Goal: Navigation & Orientation: Find specific page/section

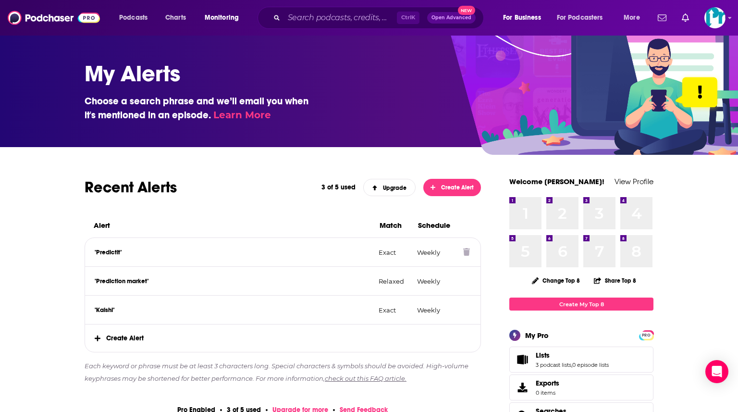
click at [111, 248] on p ""Predictit"" at bounding box center [233, 252] width 276 height 8
click at [663, 17] on icon "Show notifications dropdown" at bounding box center [662, 17] width 9 height 9
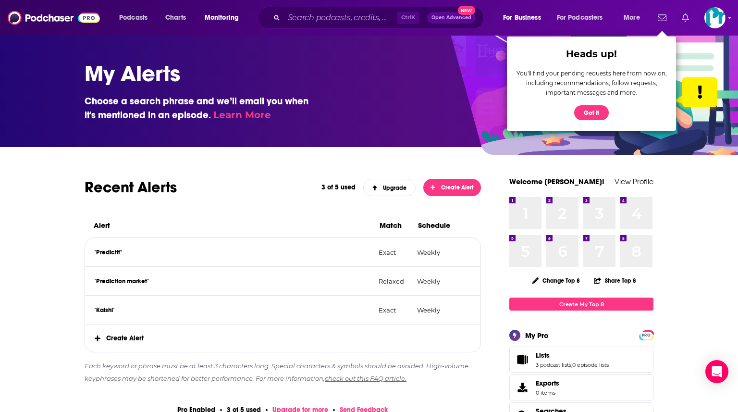
click at [683, 21] on icon "Show notifications dropdown" at bounding box center [685, 17] width 7 height 9
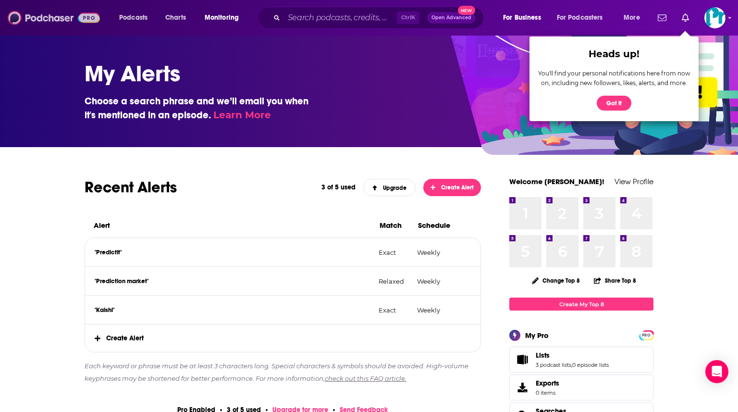
click at [86, 26] on img at bounding box center [54, 18] width 92 height 18
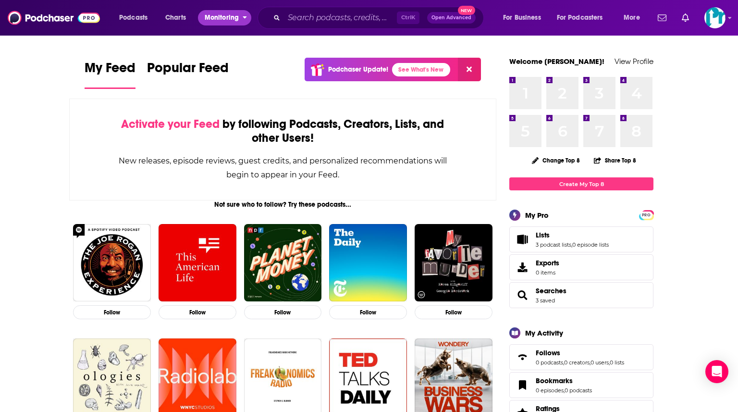
click at [207, 16] on span "Monitoring" at bounding box center [222, 17] width 34 height 13
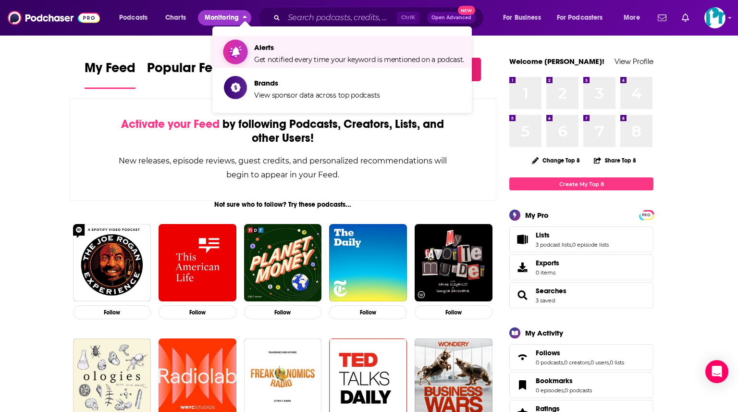
click at [273, 60] on span "Get notified every time your keyword is mentioned on a podcast." at bounding box center [359, 59] width 210 height 9
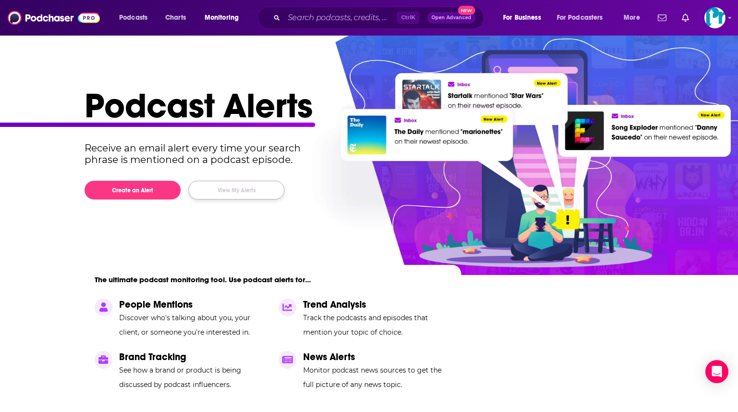
click at [245, 181] on button "View My Alerts" at bounding box center [236, 190] width 96 height 19
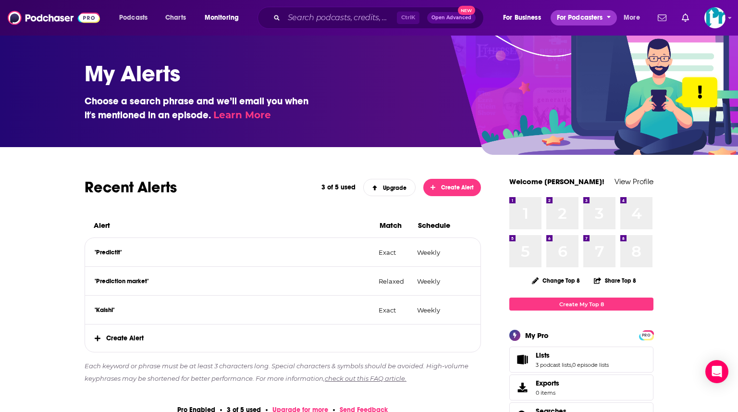
click at [593, 22] on span "For Podcasters" at bounding box center [580, 17] width 46 height 13
click at [618, 20] on button "More" at bounding box center [634, 17] width 35 height 15
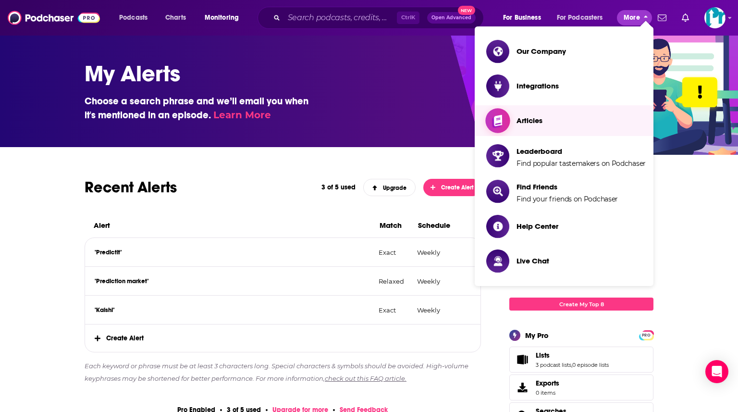
click at [528, 115] on span "Articles" at bounding box center [529, 120] width 26 height 15
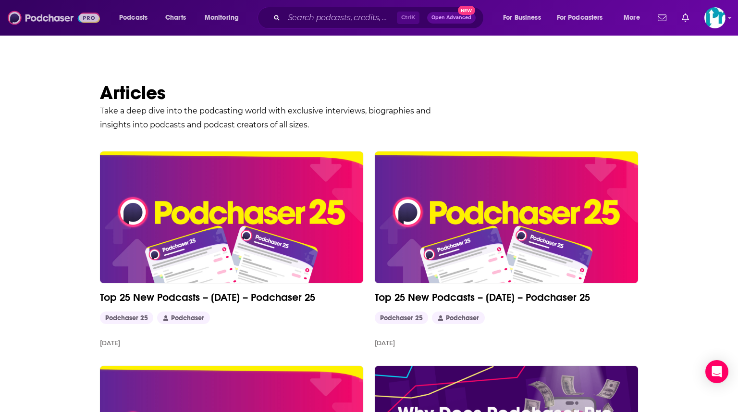
click at [41, 21] on img at bounding box center [54, 18] width 92 height 18
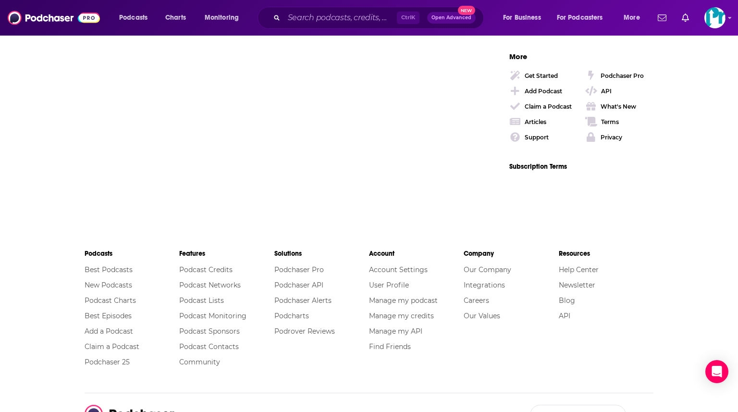
scroll to position [1537, 0]
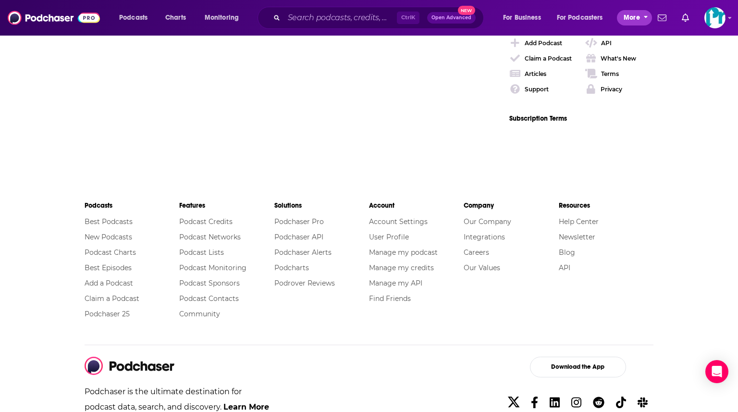
click at [635, 12] on span "More" at bounding box center [632, 17] width 16 height 13
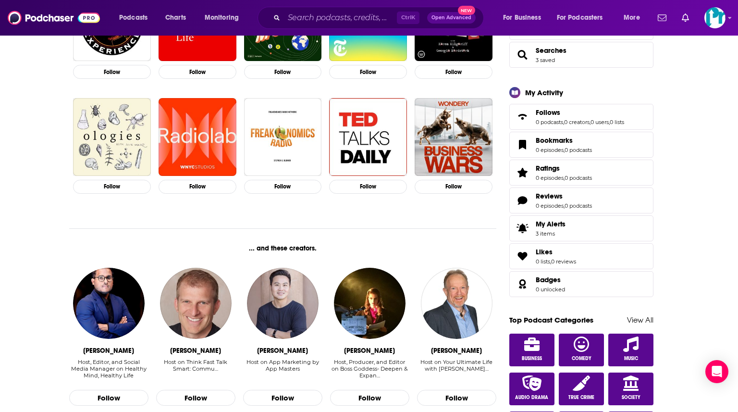
scroll to position [0, 0]
